Goal: Navigation & Orientation: Find specific page/section

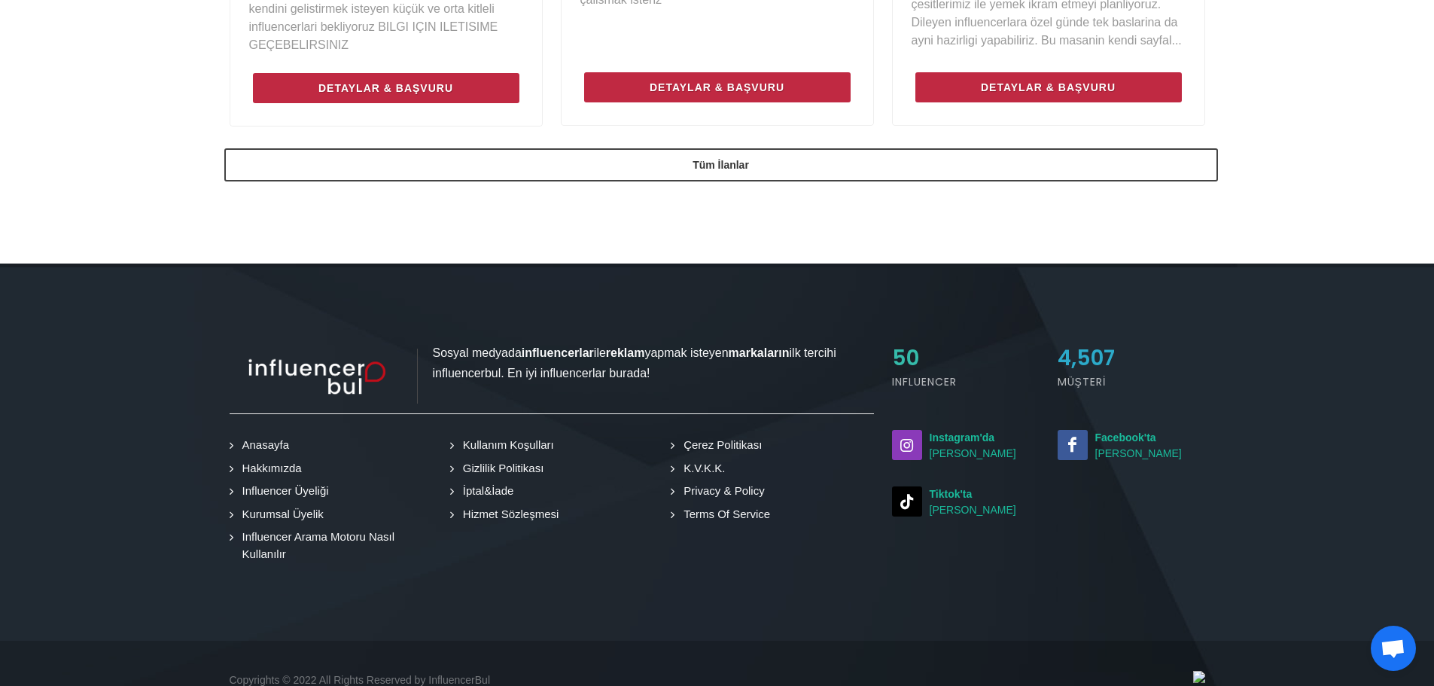
scroll to position [1390, 0]
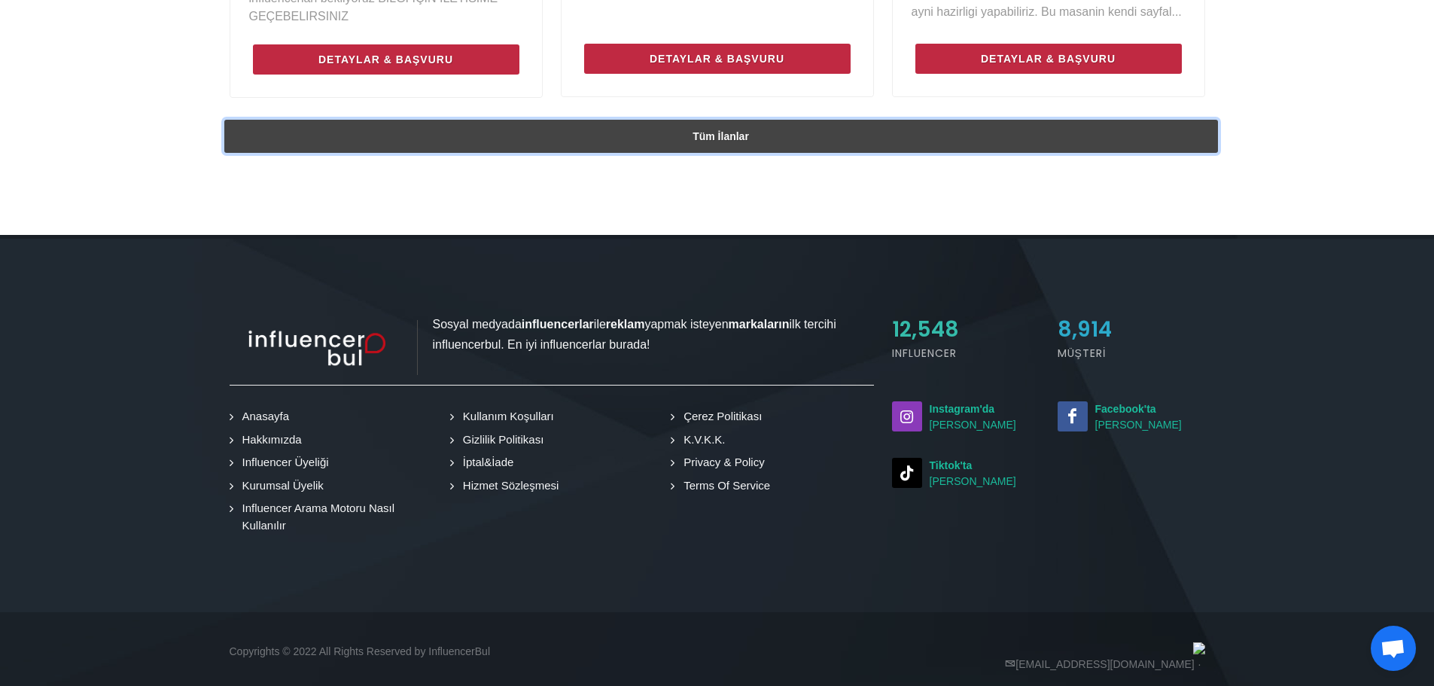
click at [971, 120] on link "Tüm İlanlar" at bounding box center [721, 136] width 994 height 33
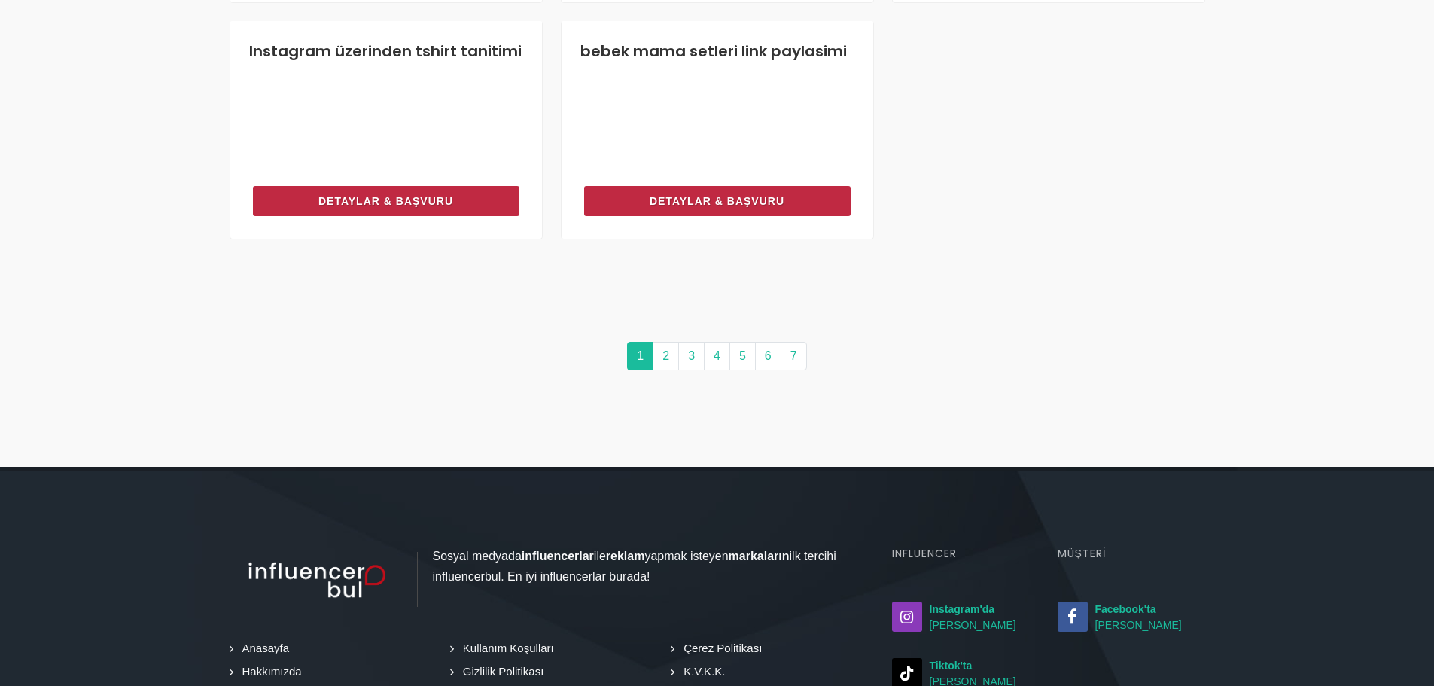
scroll to position [1744, 0]
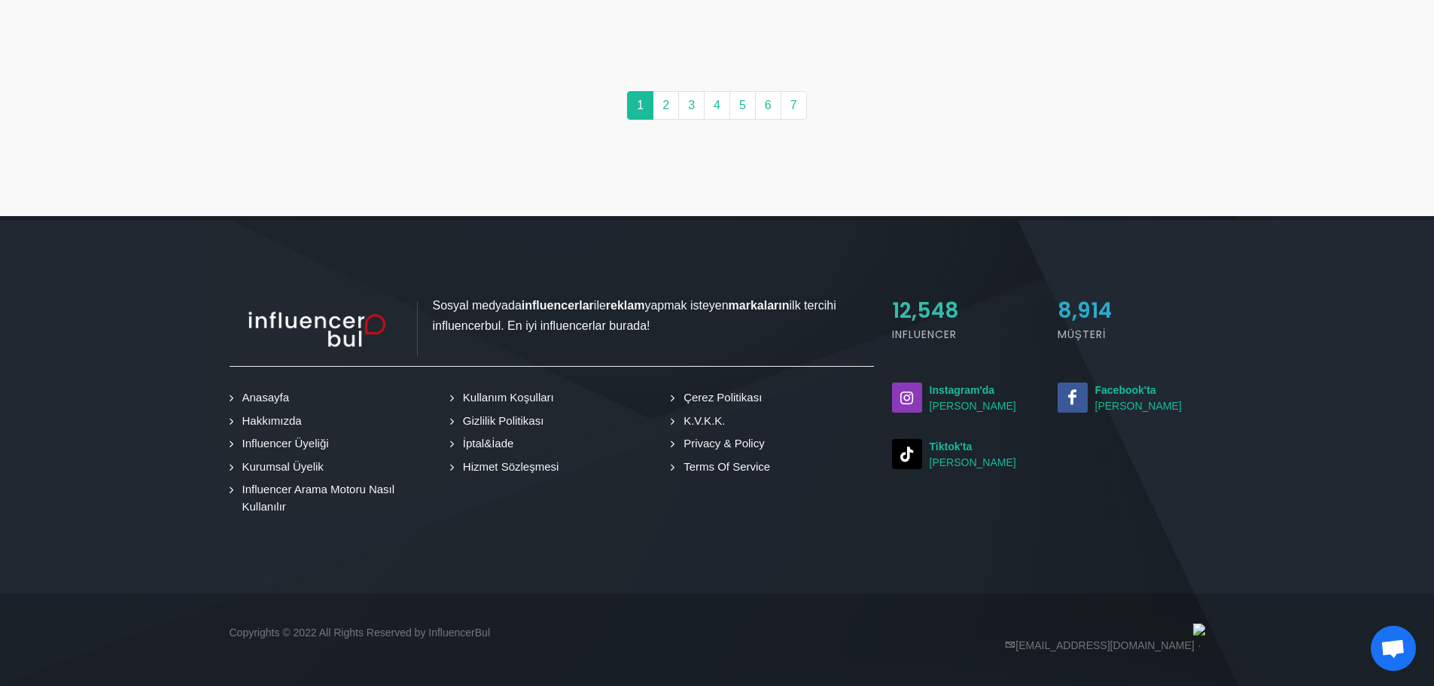
click at [1074, 326] on div "8,914" at bounding box center [1132, 311] width 148 height 32
drag, startPoint x: 1074, startPoint y: 326, endPoint x: 1083, endPoint y: 312, distance: 15.9
click at [1083, 312] on div "8,914" at bounding box center [1132, 311] width 148 height 32
click at [1083, 312] on span "8,914" at bounding box center [1085, 310] width 54 height 29
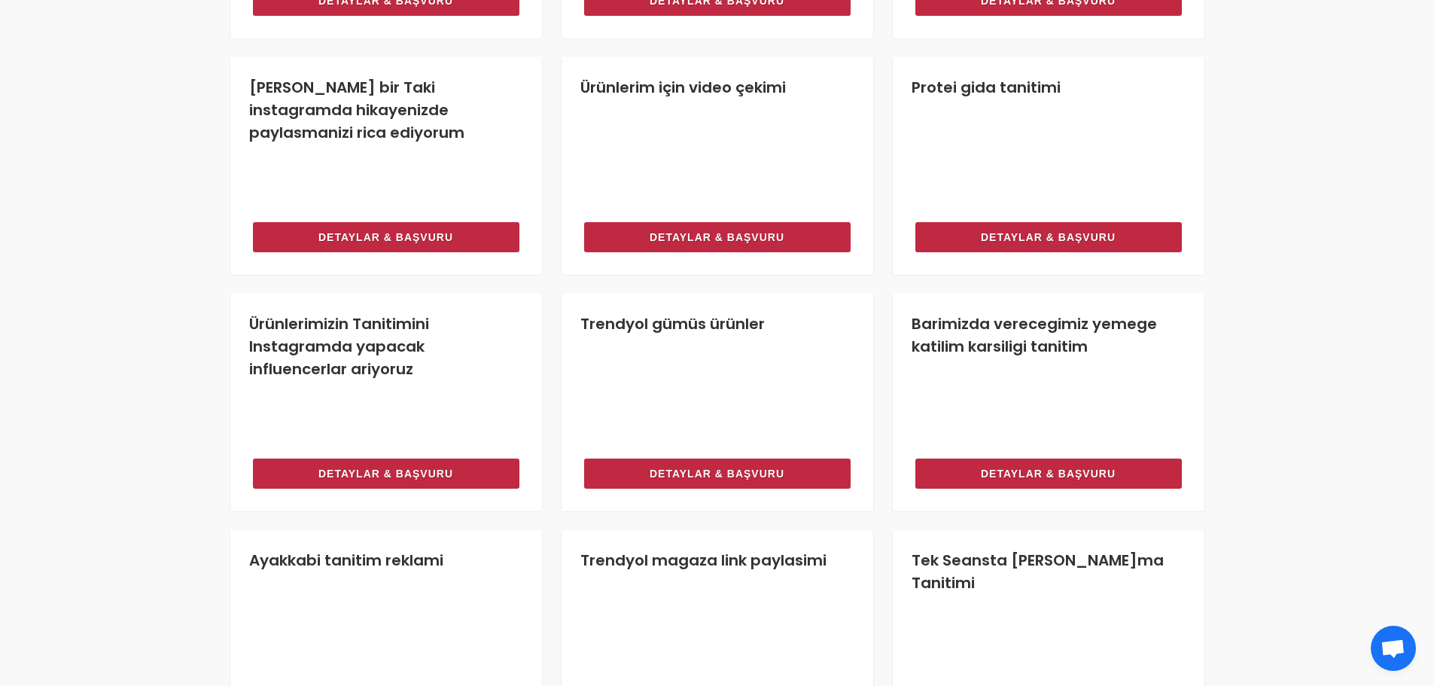
scroll to position [0, 0]
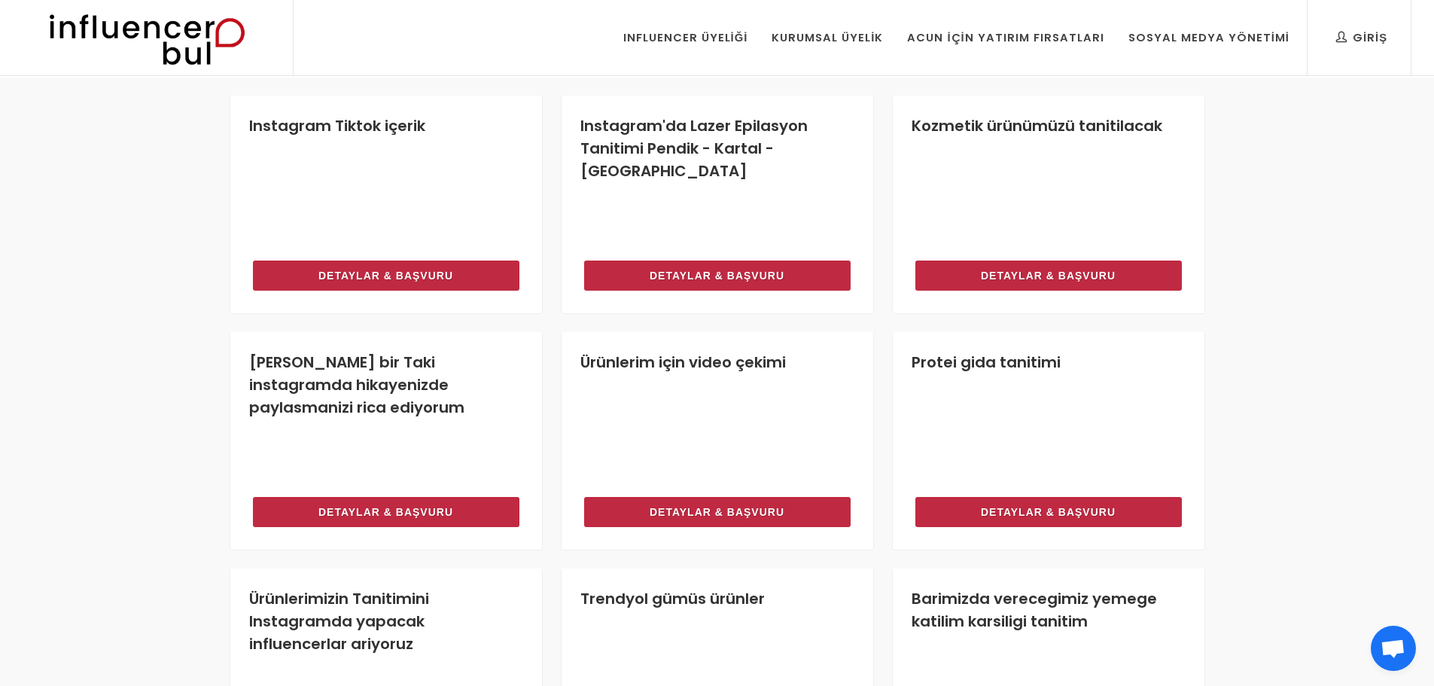
click at [197, 69] on img at bounding box center [147, 37] width 248 height 75
